Goal: Information Seeking & Learning: Learn about a topic

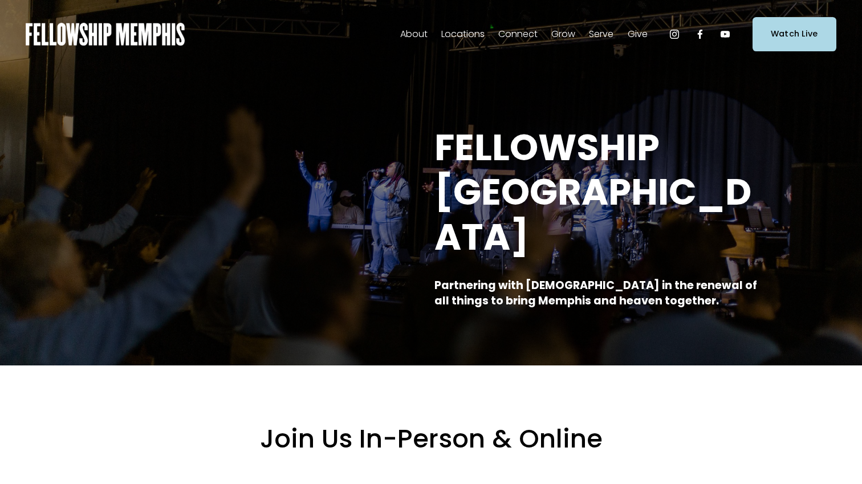
click at [0, 0] on span "Events" at bounding box center [0, 0] width 0 height 0
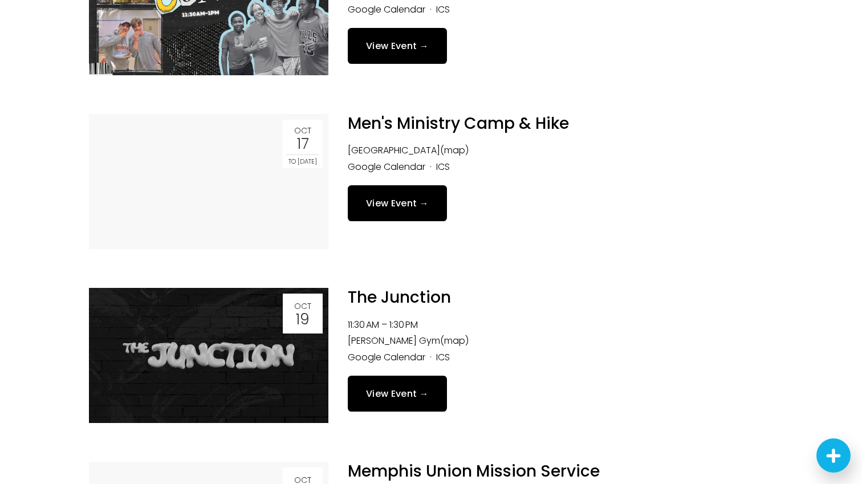
scroll to position [1321, 0]
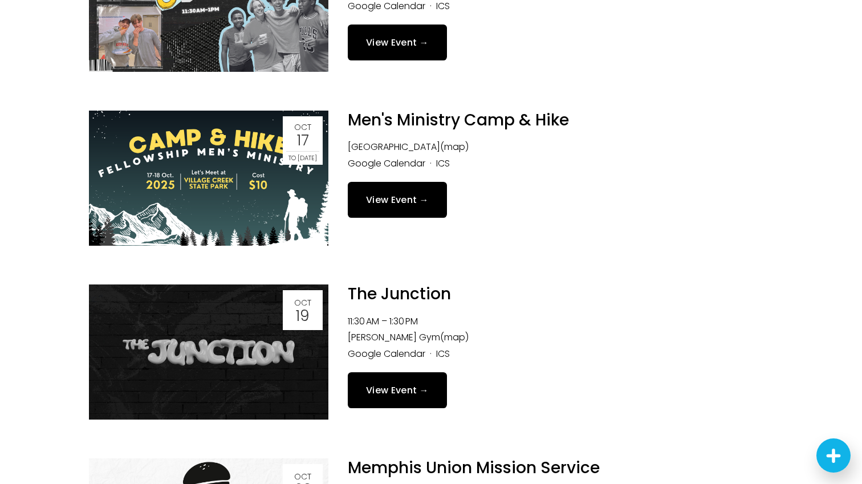
click at [411, 206] on link "View Event →" at bounding box center [397, 200] width 99 height 36
click at [286, 339] on img at bounding box center [209, 352] width 240 height 135
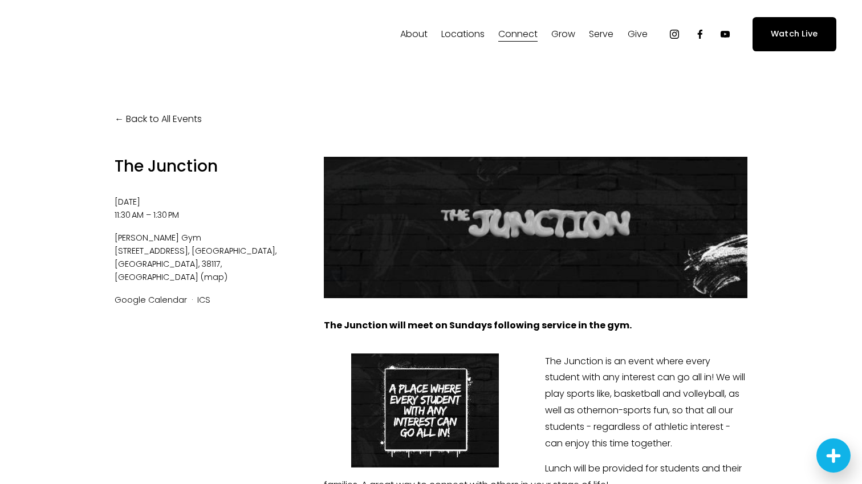
click at [163, 120] on link "Back to All Events" at bounding box center [158, 119] width 87 height 17
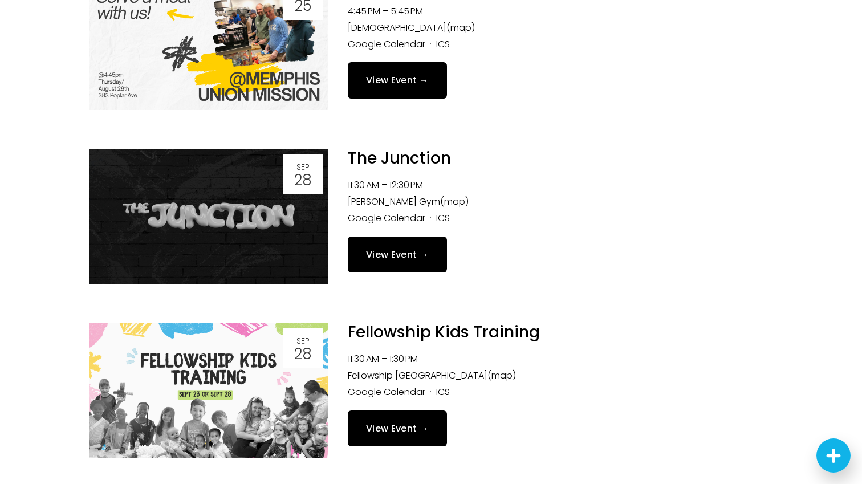
scroll to position [351, 0]
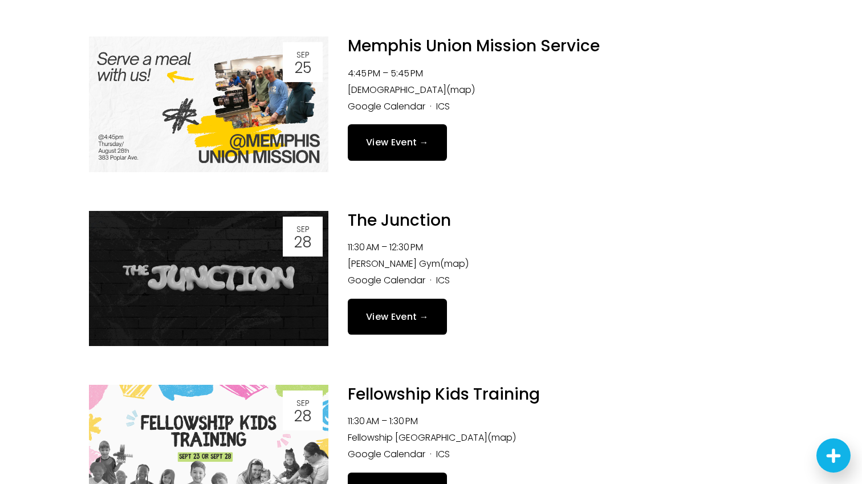
click at [432, 318] on link "View Event →" at bounding box center [397, 317] width 99 height 36
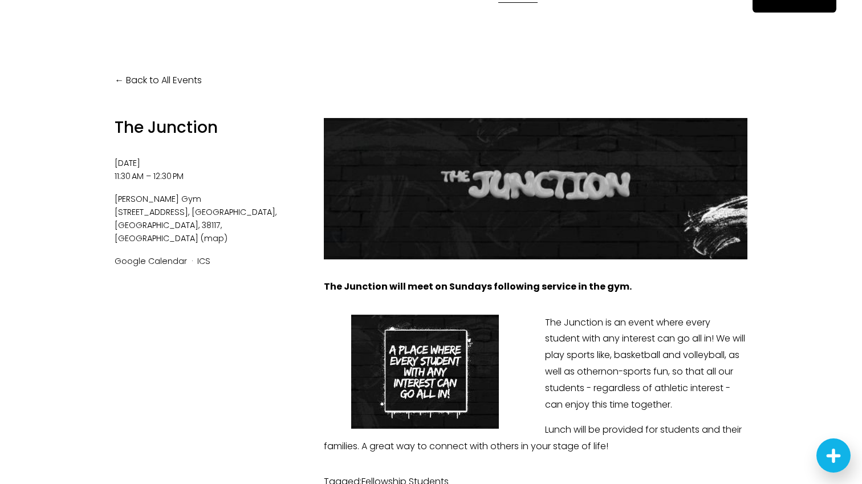
scroll to position [44, 0]
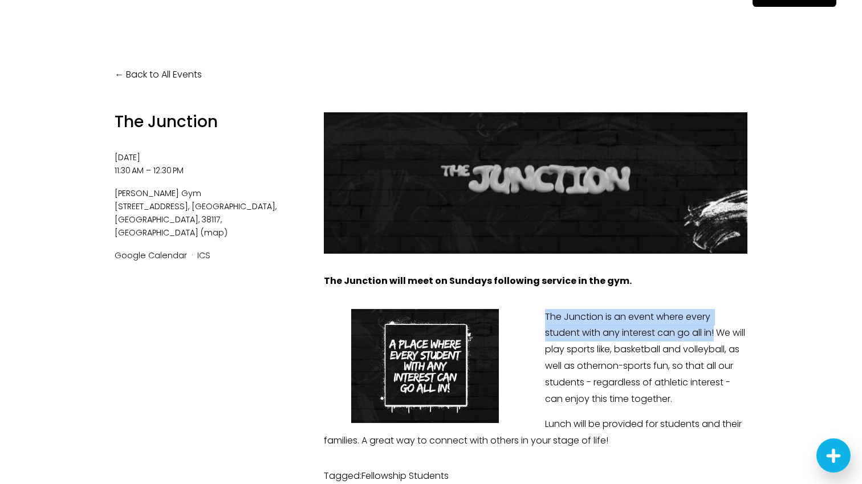
drag, startPoint x: 546, startPoint y: 316, endPoint x: 717, endPoint y: 332, distance: 171.3
click at [717, 332] on p "The Junction is an event where every student with any interest can go all in! W…" at bounding box center [536, 358] width 424 height 99
copy p "The Junction is an event where every student with any interest can go all in!"
